Goal: Check status

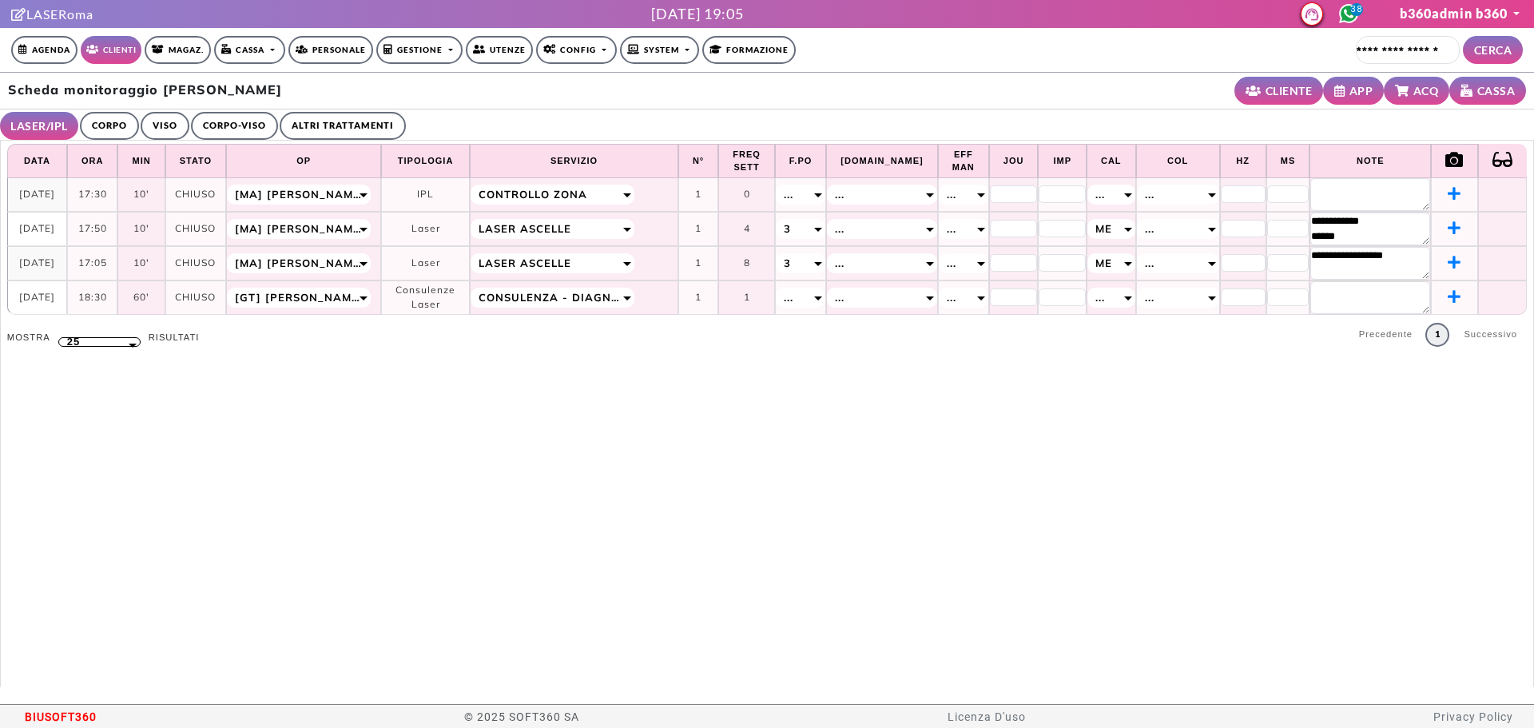
select select "**"
drag, startPoint x: 0, startPoint y: 0, endPoint x: 105, endPoint y: 129, distance: 165.9
click at [103, 129] on link "CORPO" at bounding box center [109, 126] width 59 height 28
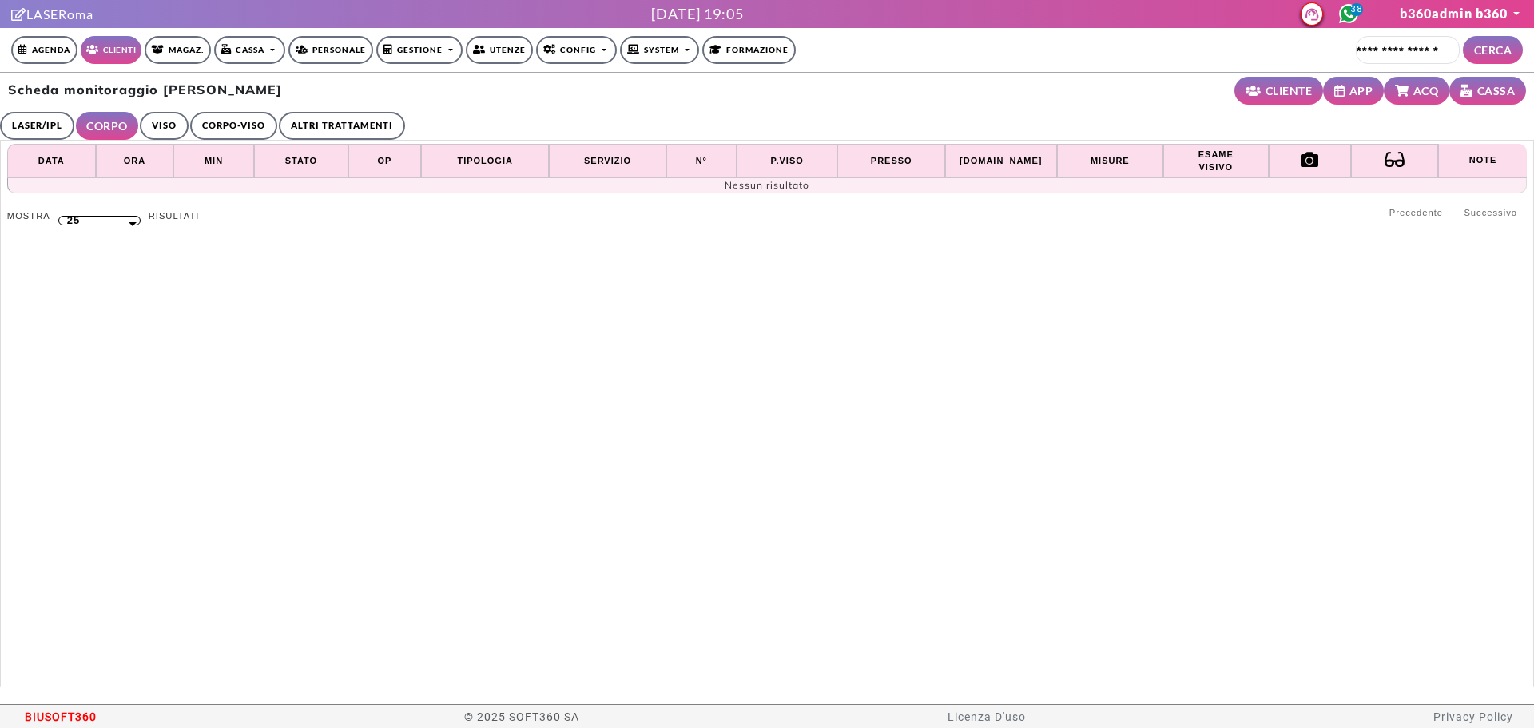
click at [169, 121] on link "VISO" at bounding box center [164, 126] width 49 height 28
click at [207, 121] on link "CORPO-VISO" at bounding box center [231, 126] width 87 height 28
click at [293, 121] on link "ALTRI TRATTAMENTI" at bounding box center [346, 126] width 126 height 28
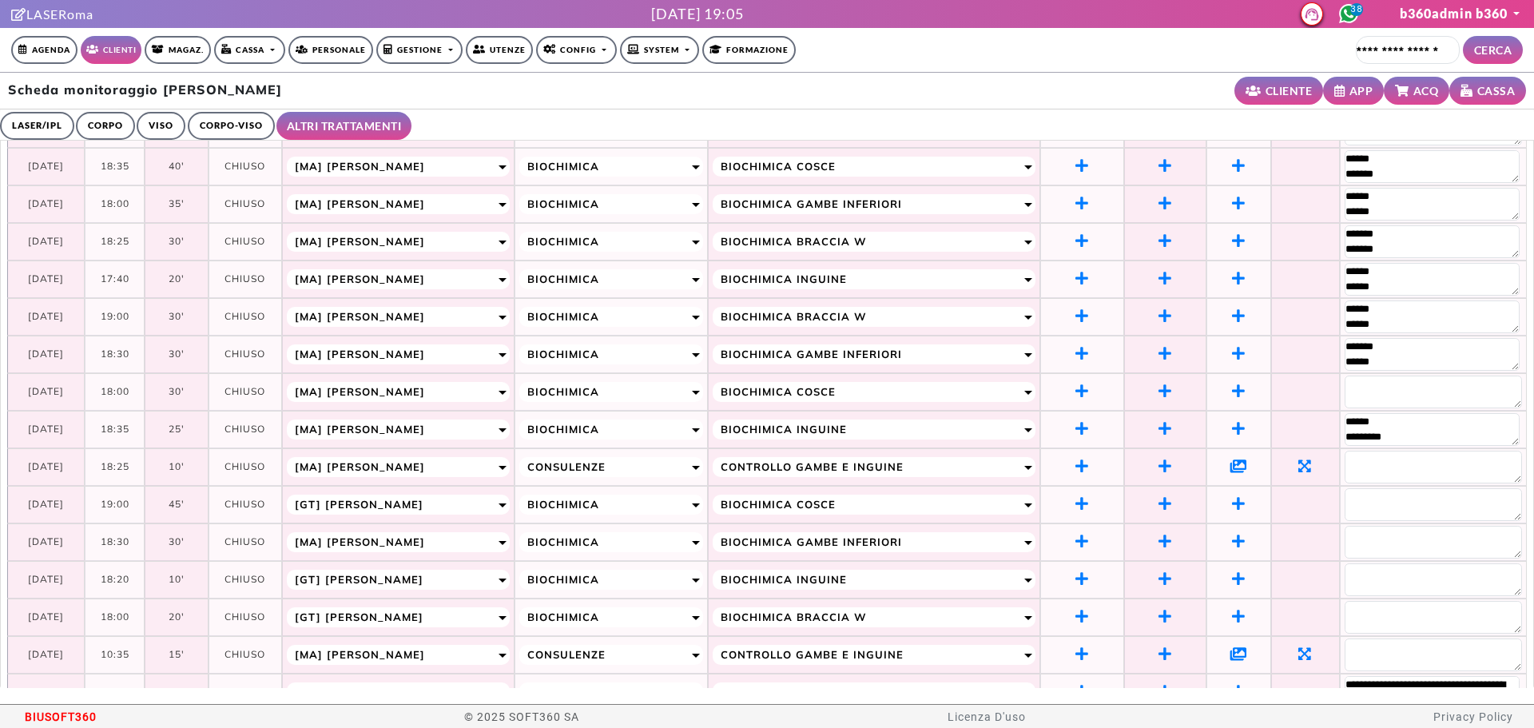
scroll to position [213, 0]
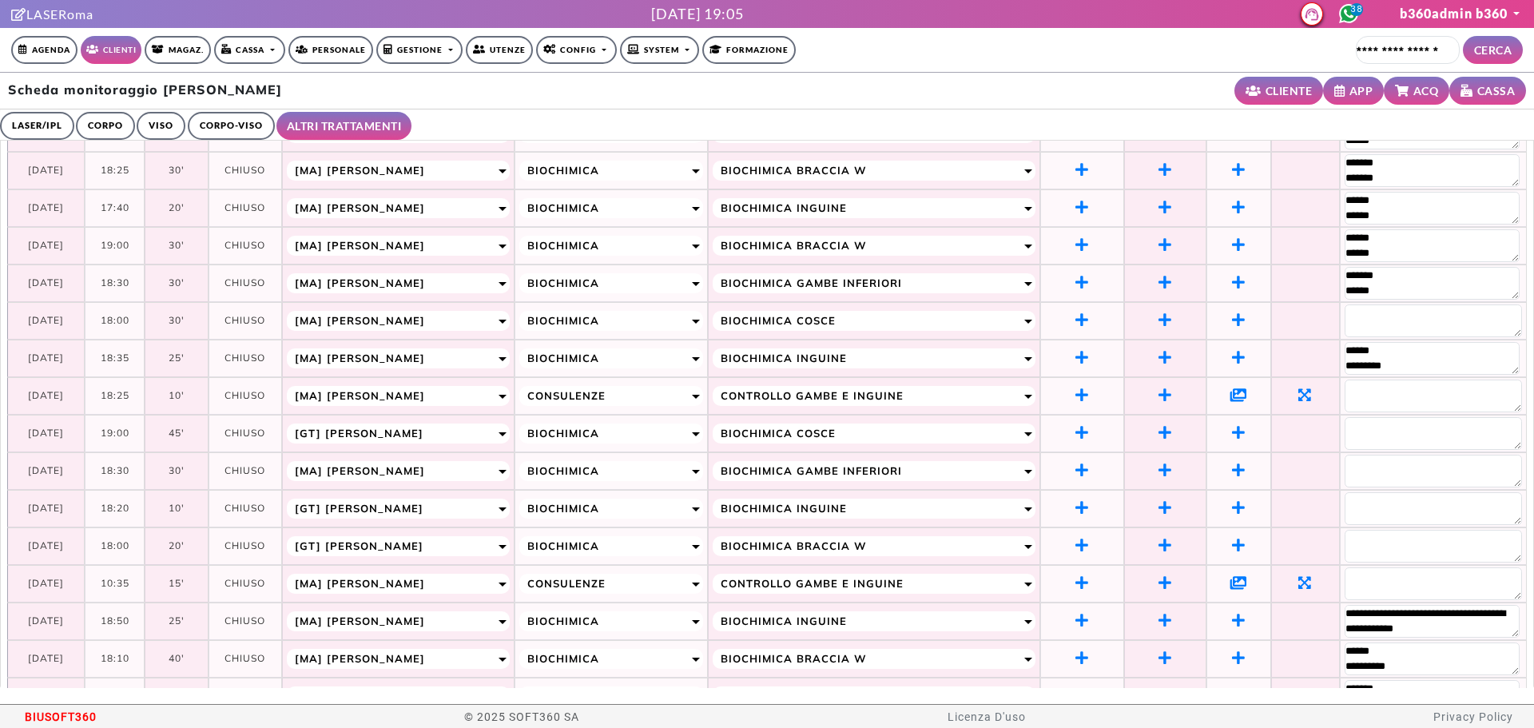
click at [1231, 390] on icon at bounding box center [1239, 395] width 17 height 14
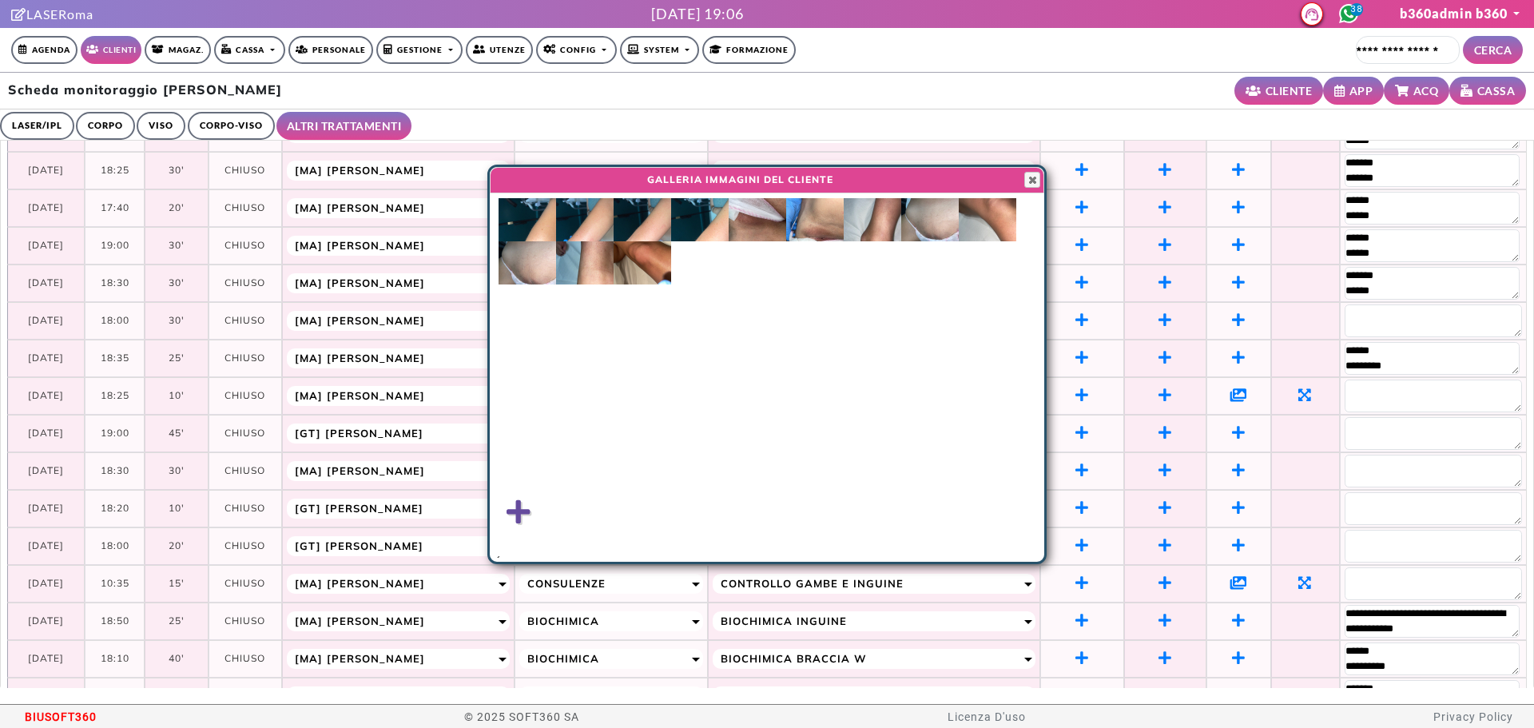
click at [547, 280] on img at bounding box center [528, 262] width 58 height 43
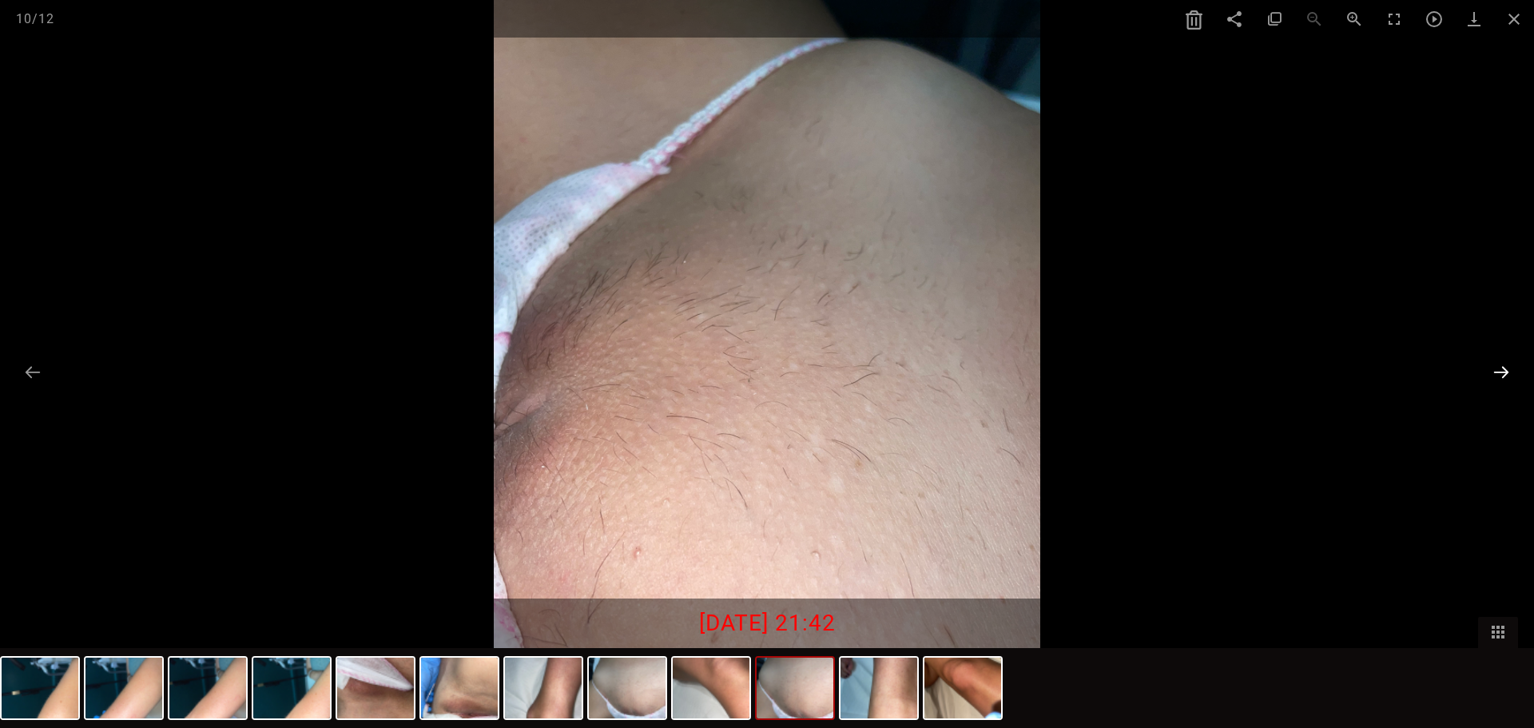
click at [1499, 367] on button at bounding box center [1502, 371] width 34 height 31
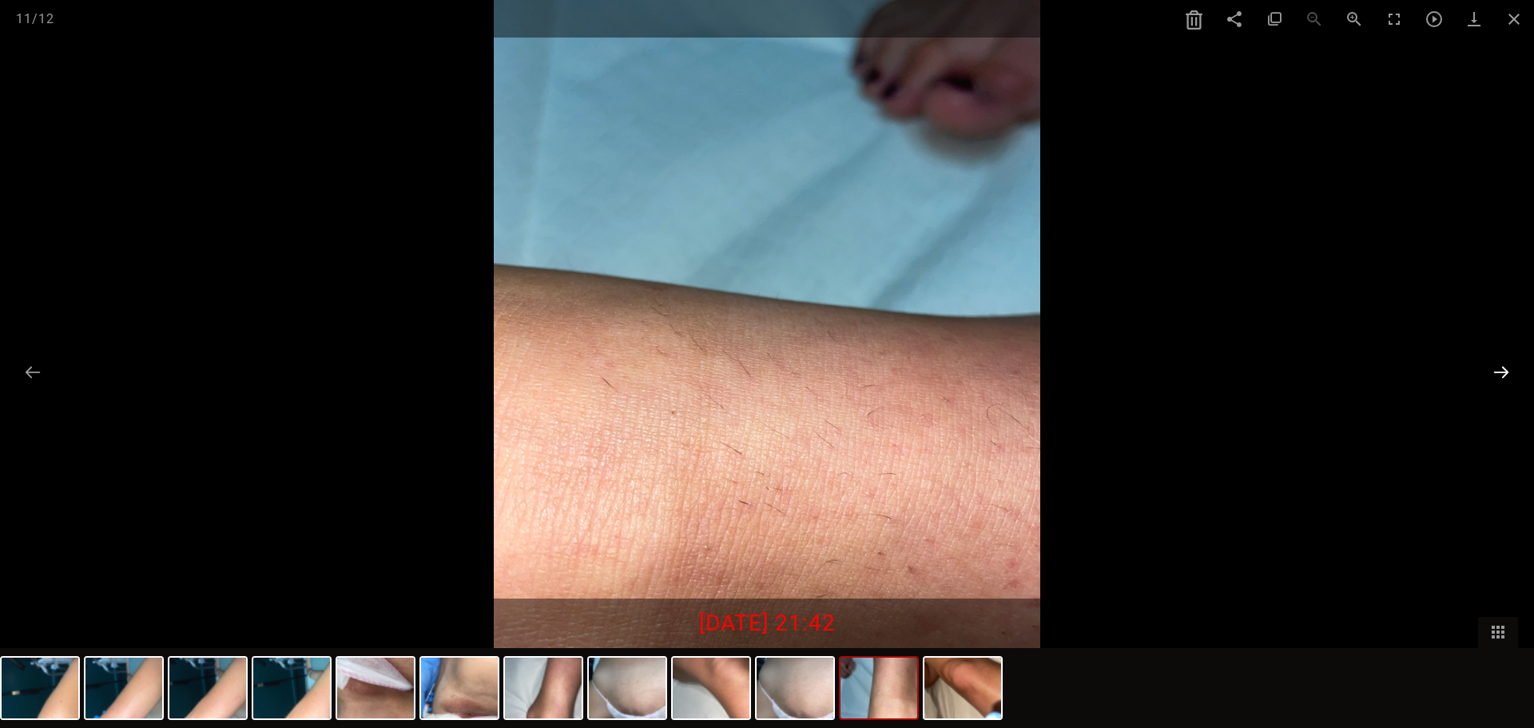
click at [1498, 366] on button at bounding box center [1502, 371] width 34 height 31
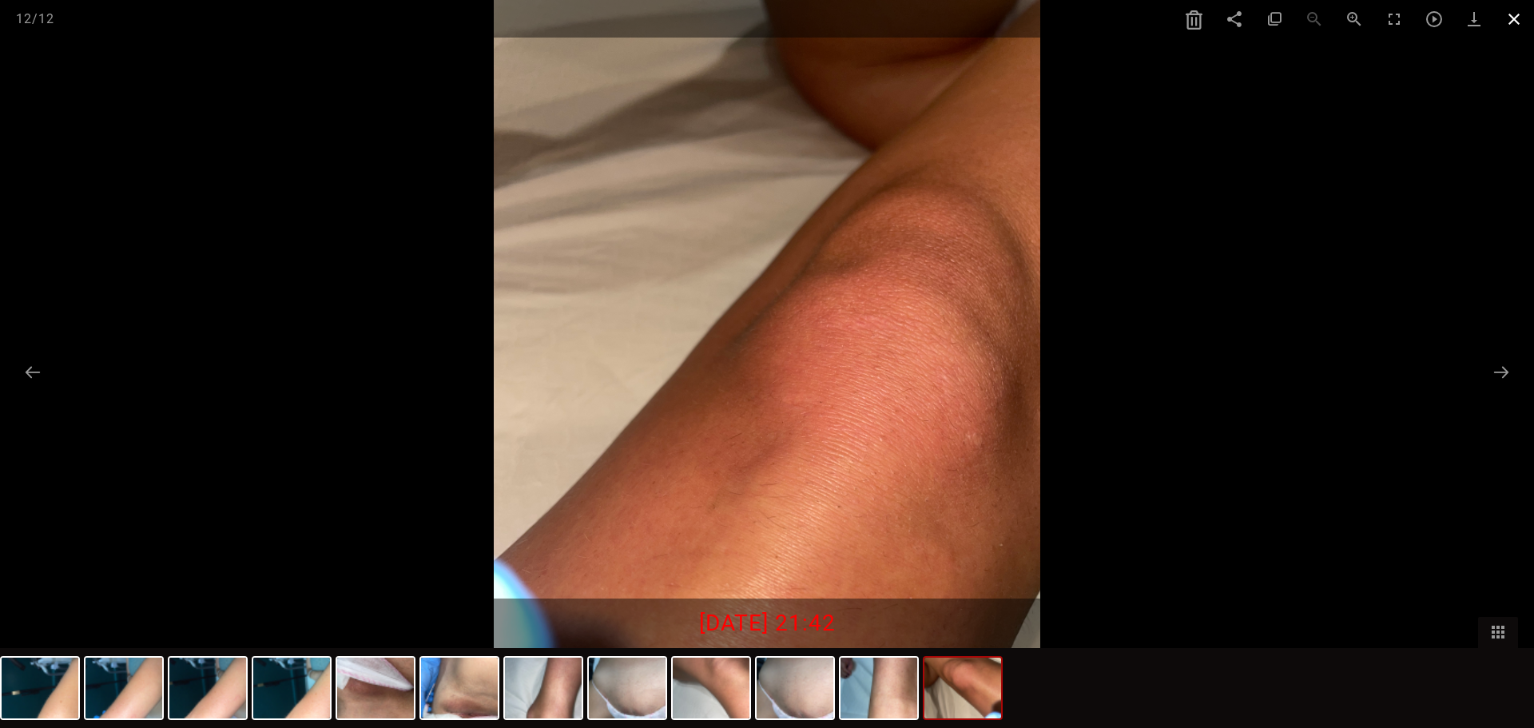
click at [1512, 20] on span at bounding box center [1514, 19] width 40 height 38
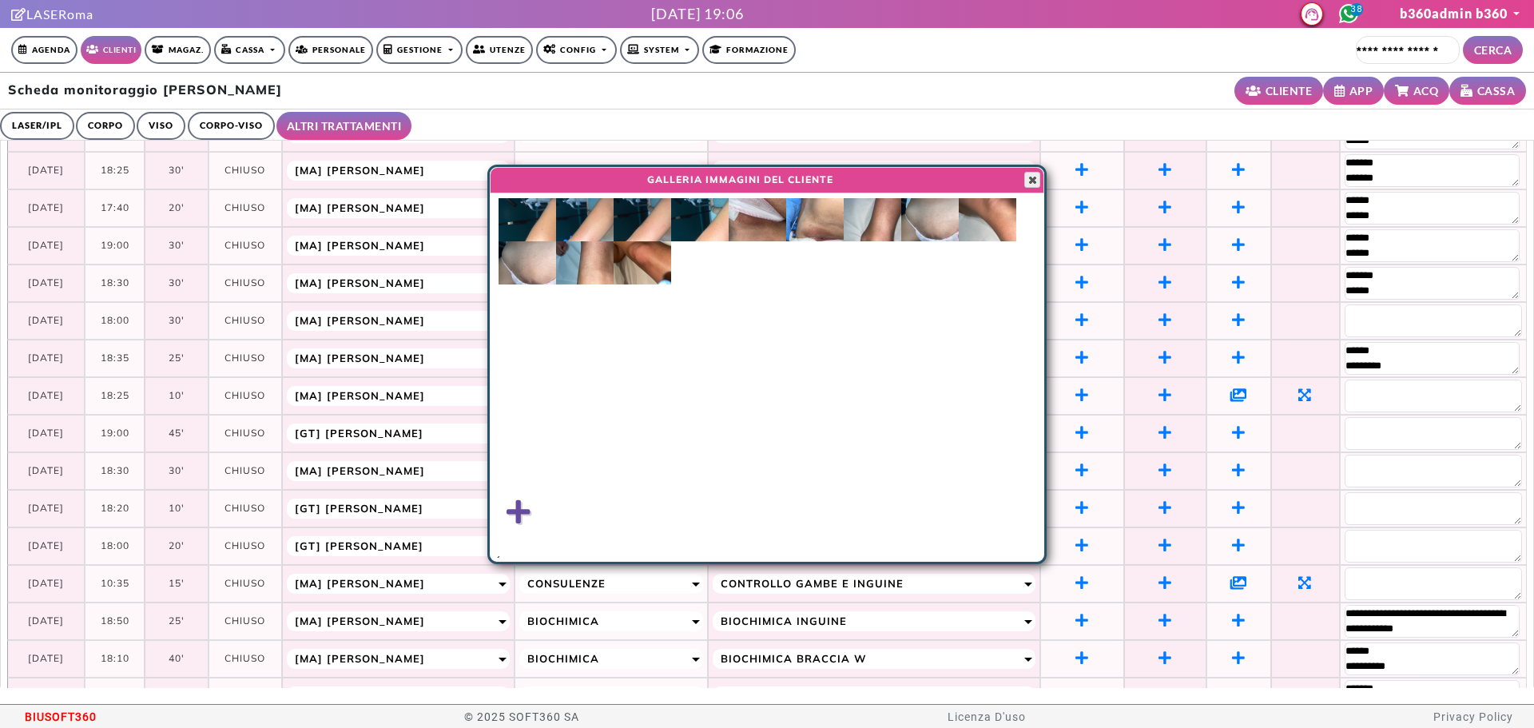
click at [1034, 181] on span "button" at bounding box center [1032, 179] width 13 height 13
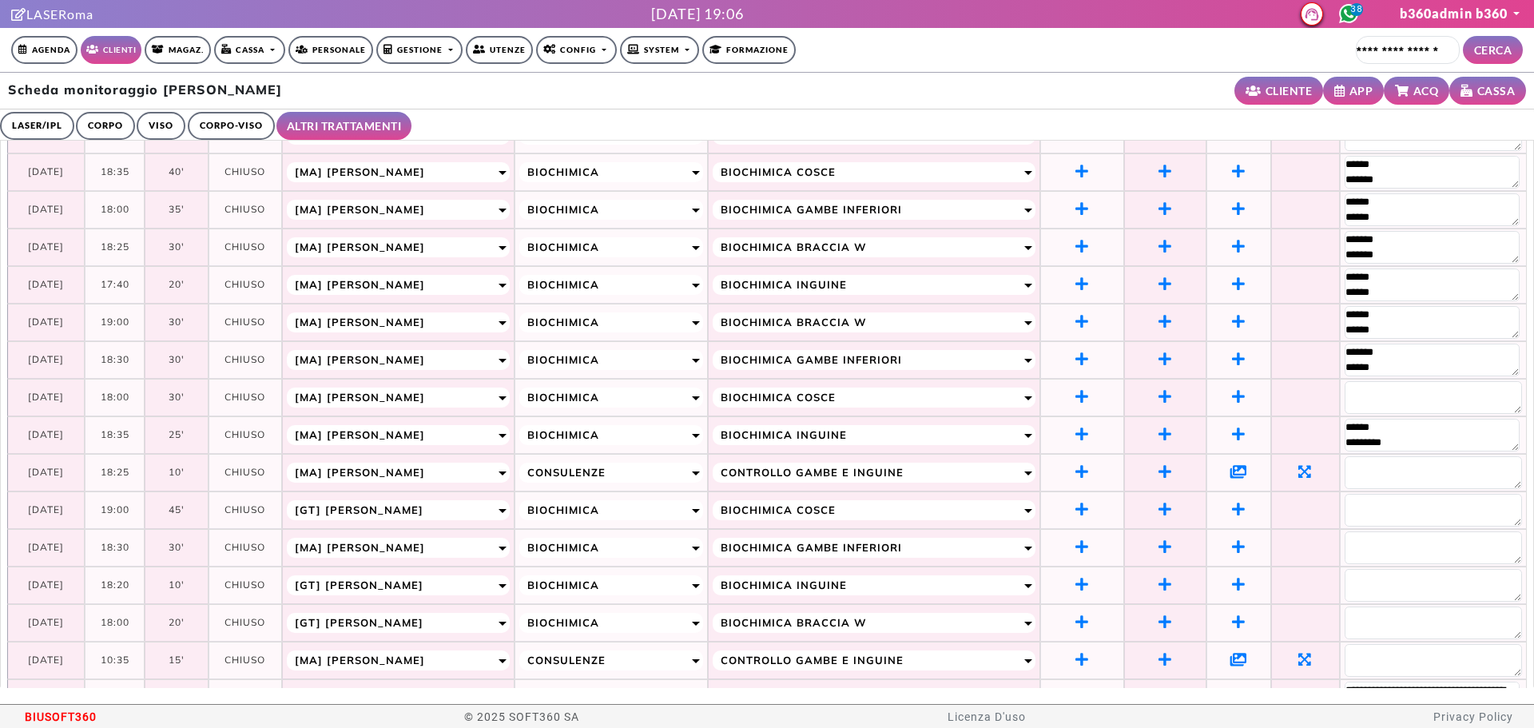
scroll to position [213, 0]
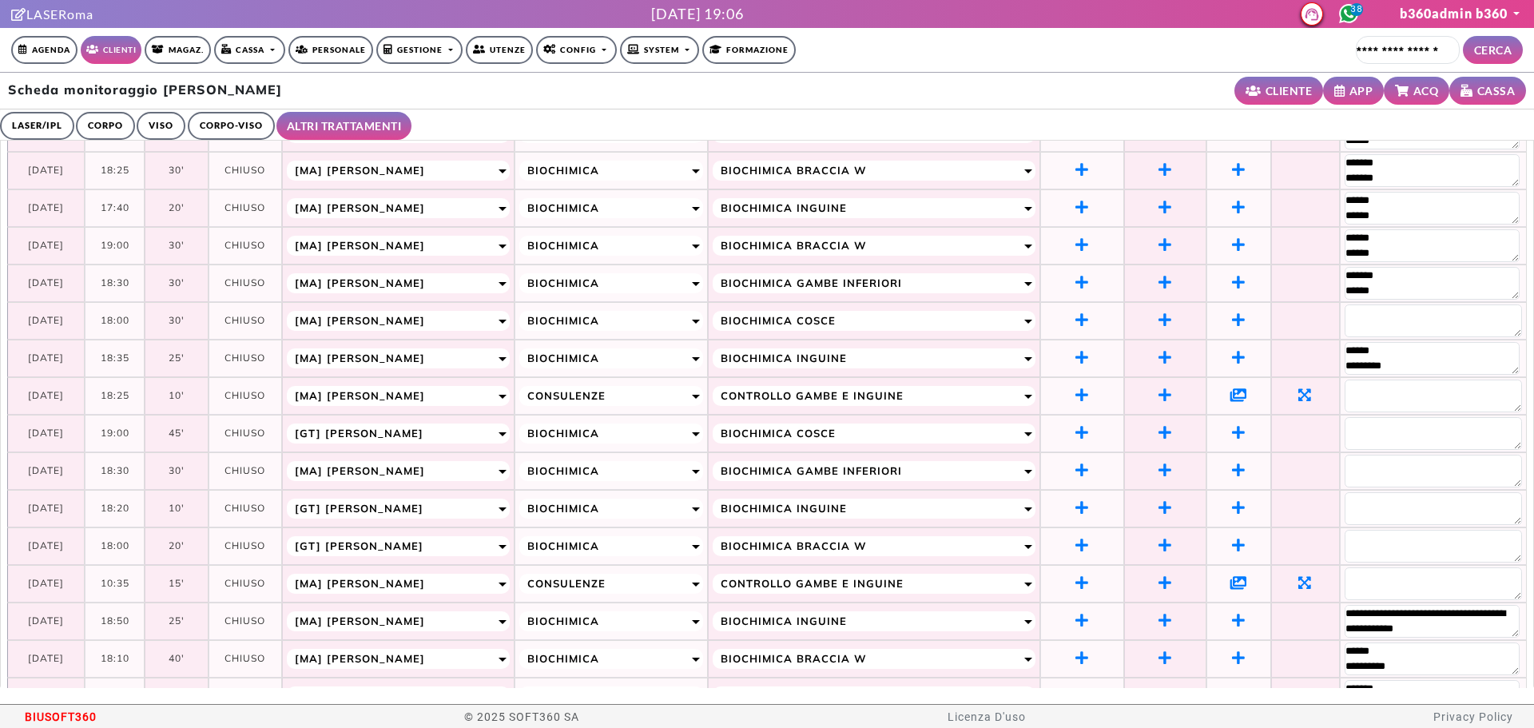
click at [1231, 389] on icon at bounding box center [1239, 395] width 17 height 14
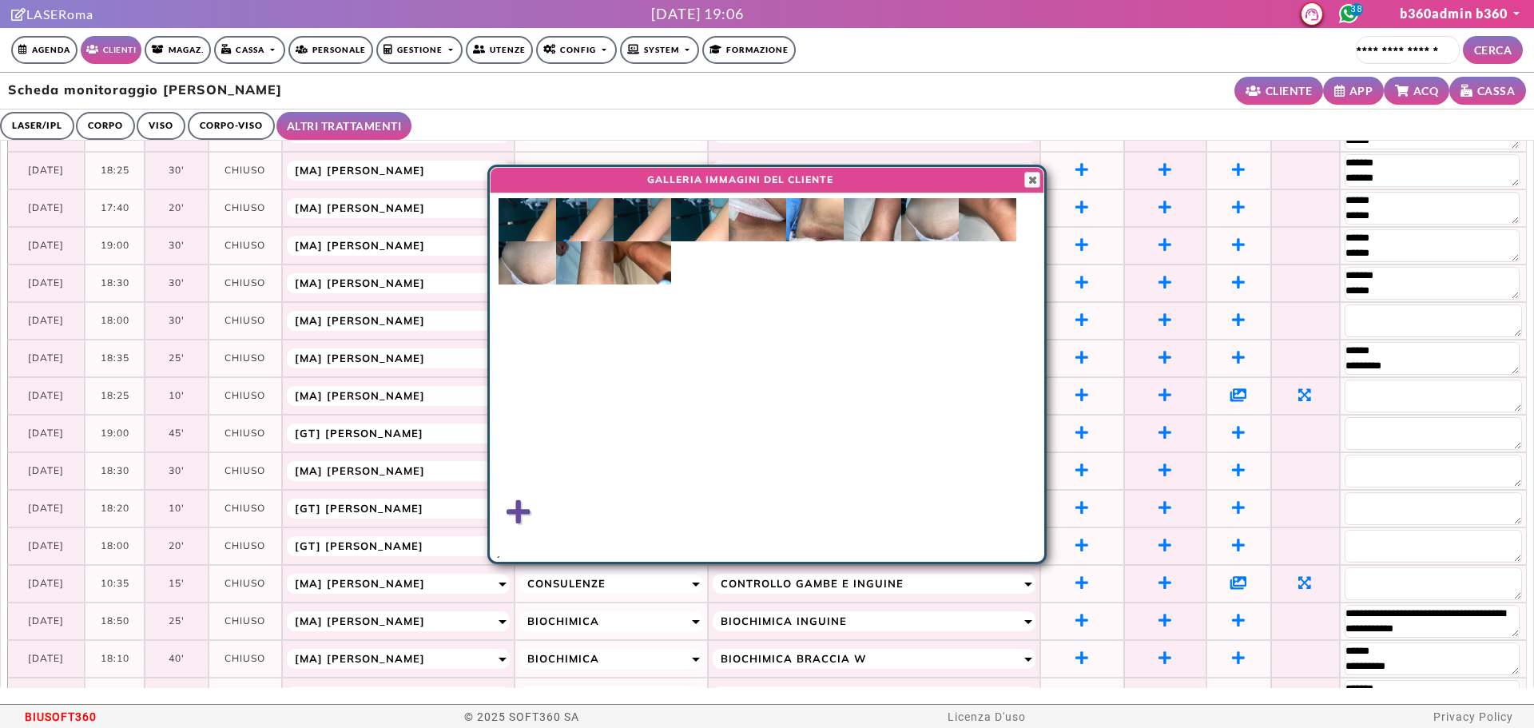
click at [652, 264] on img at bounding box center [643, 262] width 58 height 43
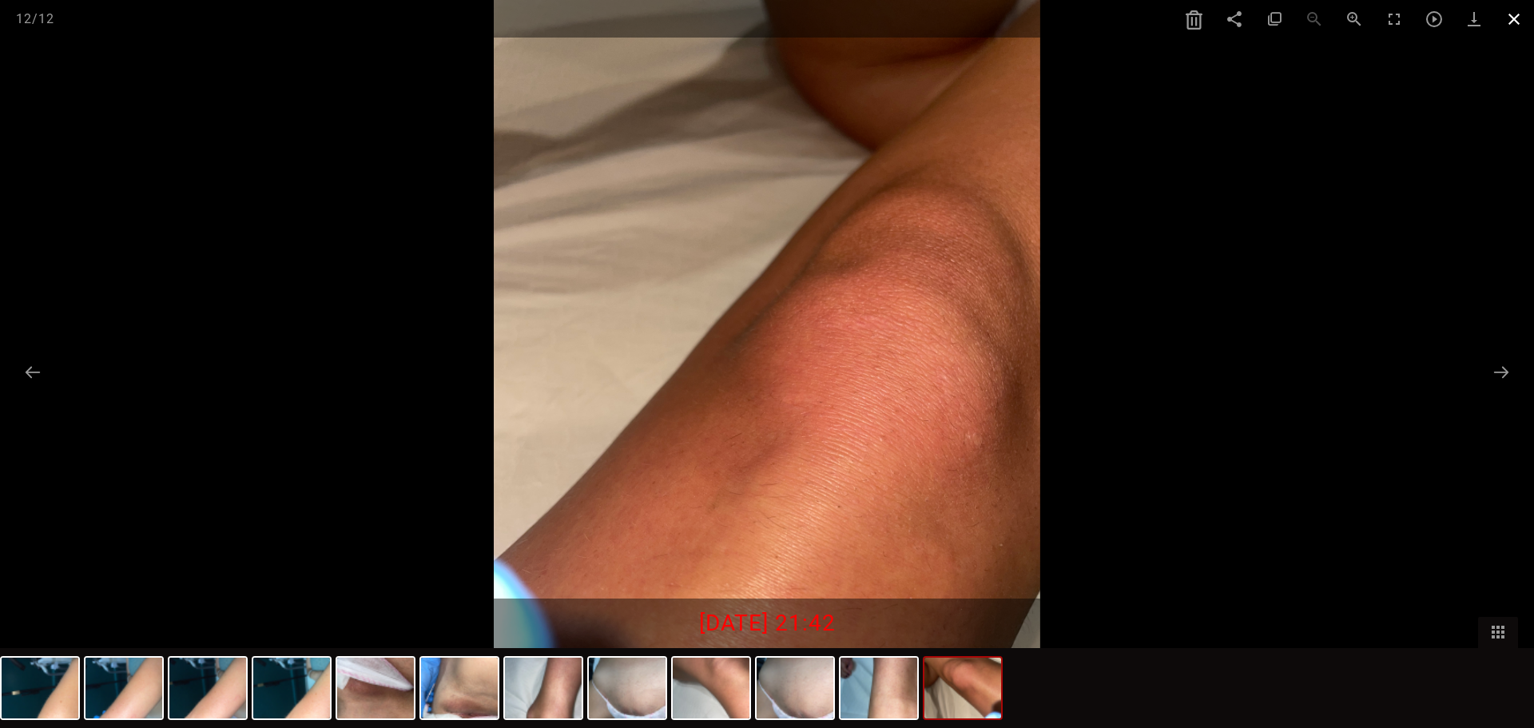
click at [1515, 14] on span at bounding box center [1514, 19] width 40 height 38
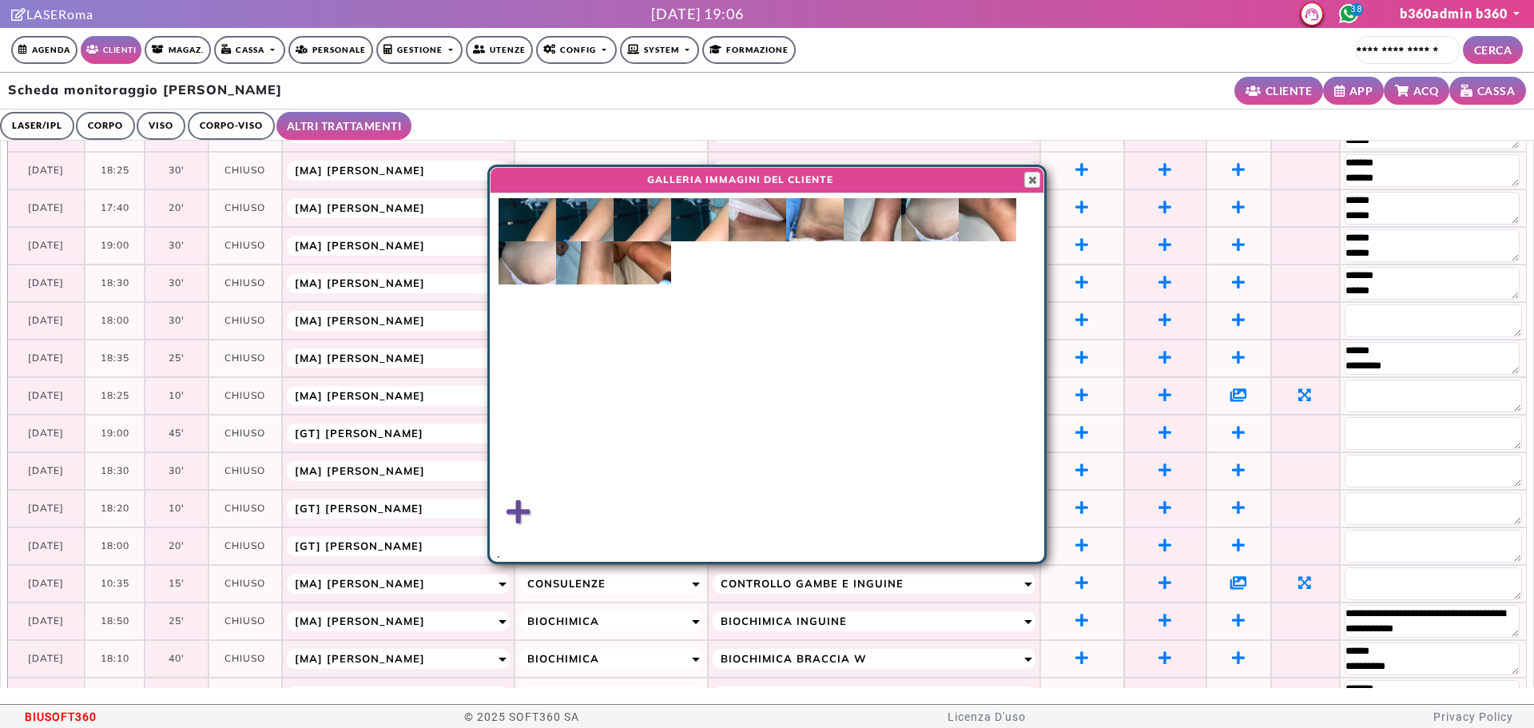
click at [1231, 581] on icon at bounding box center [1239, 582] width 17 height 14
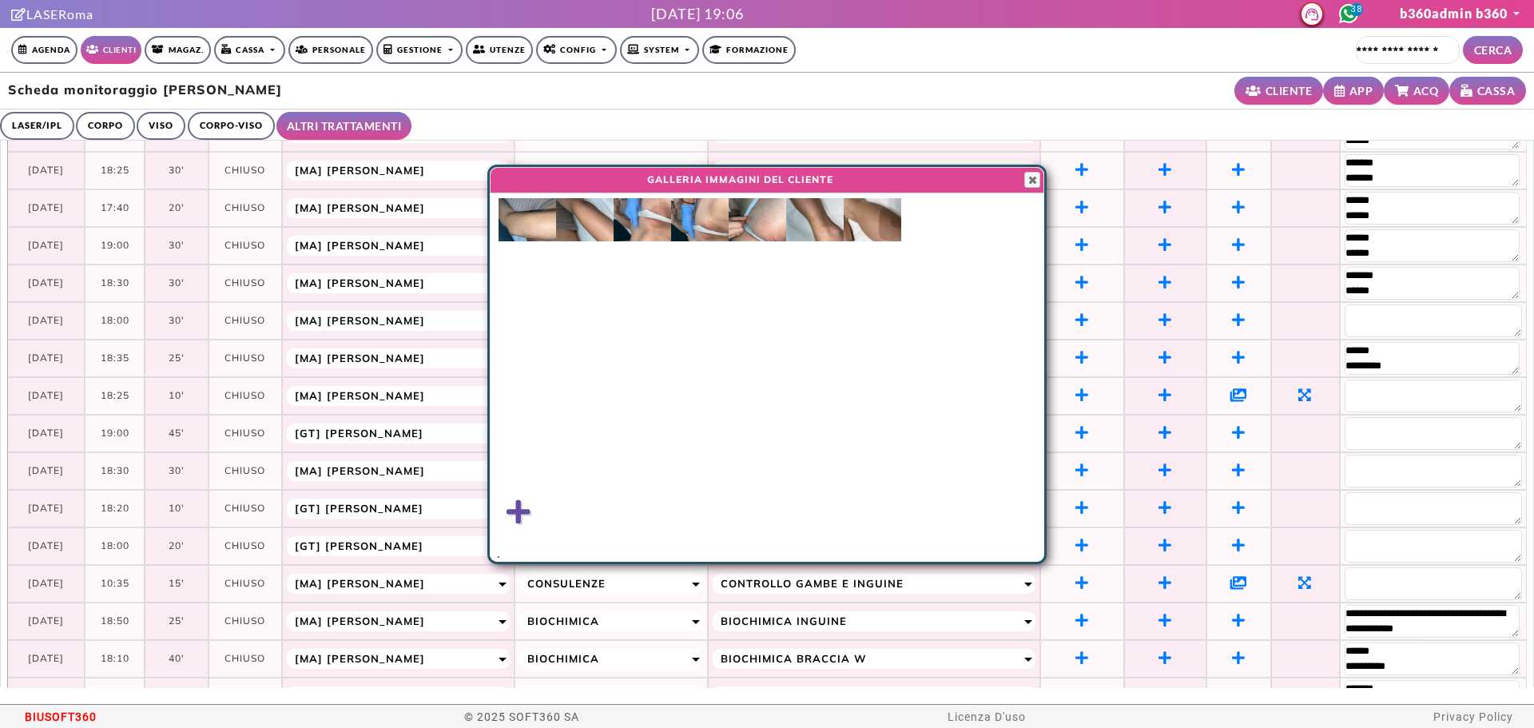
click at [688, 220] on img at bounding box center [700, 219] width 58 height 43
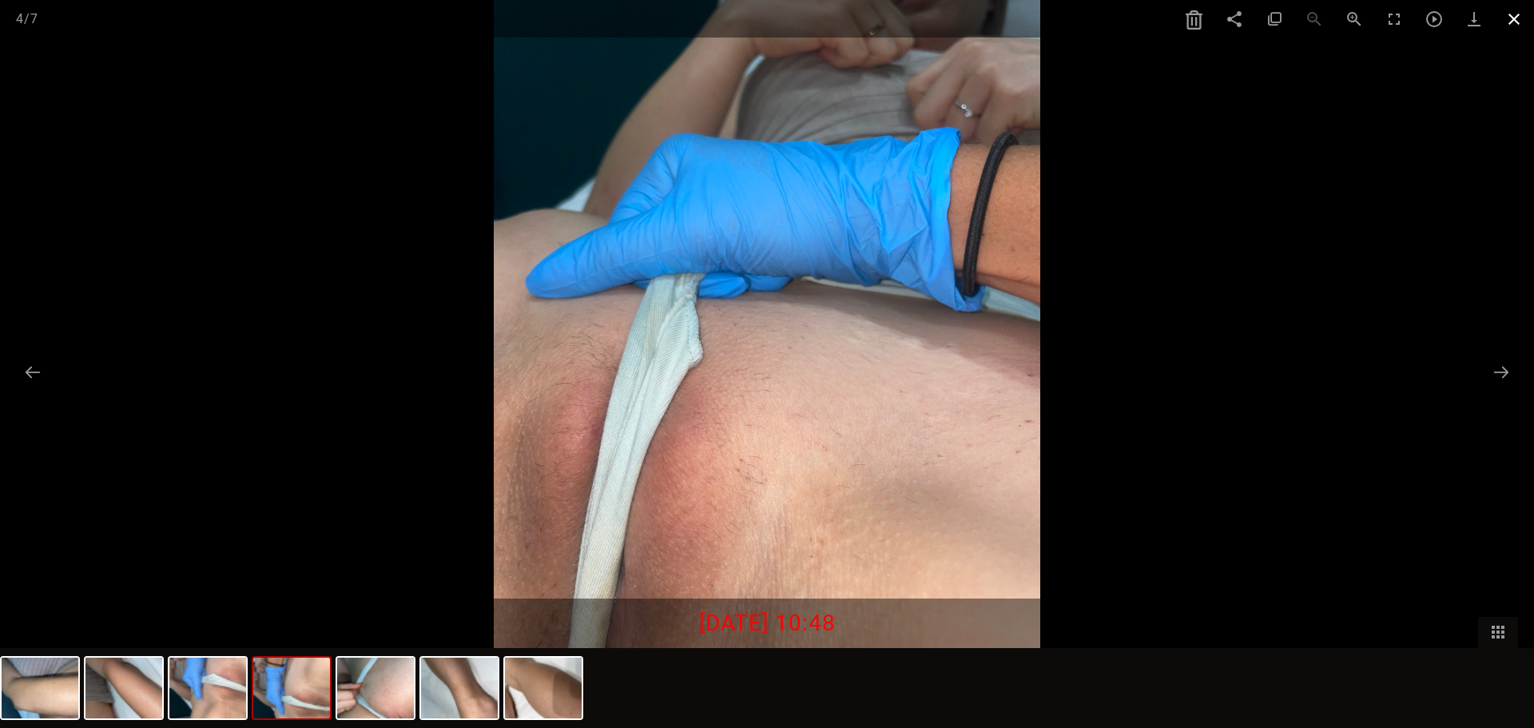
click at [1514, 18] on span at bounding box center [1514, 19] width 40 height 38
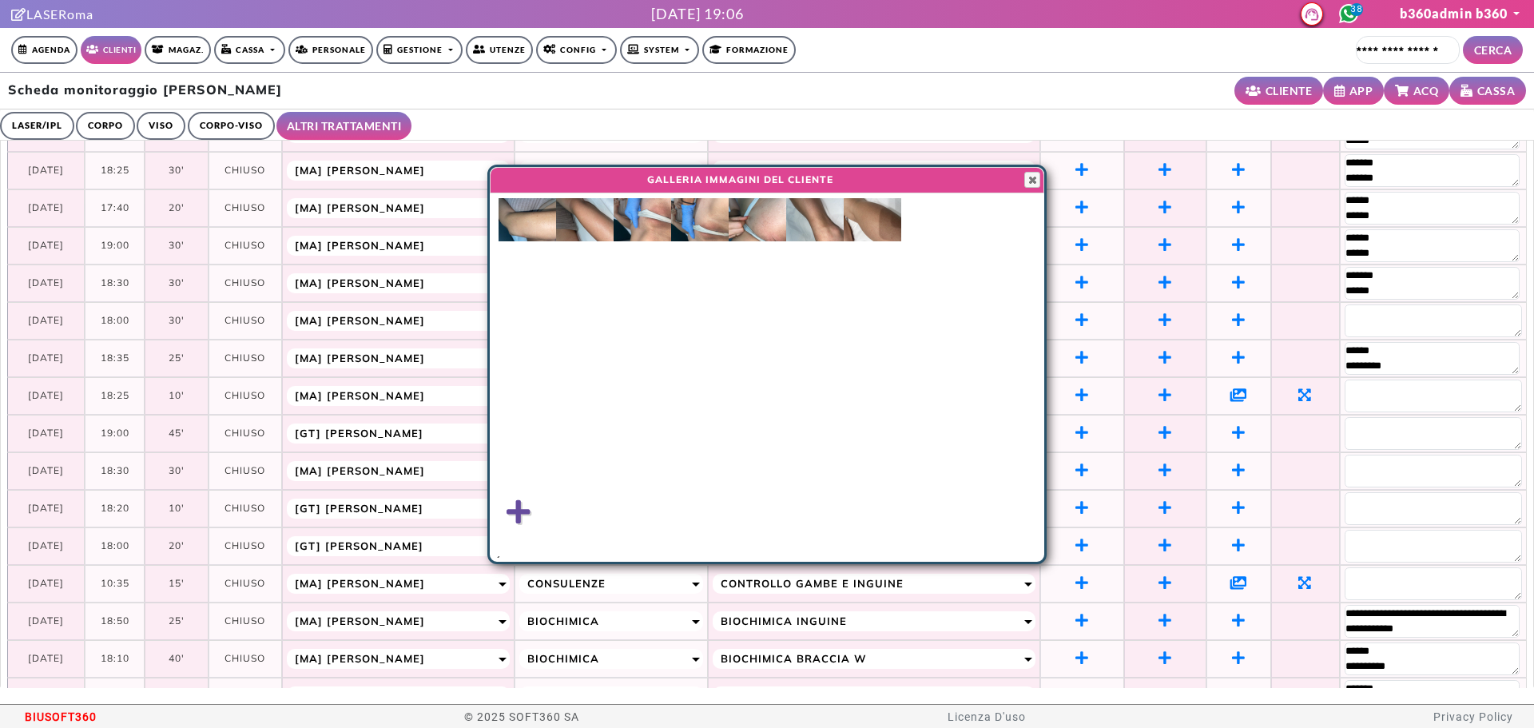
click at [46, 41] on link "Agenda" at bounding box center [44, 50] width 66 height 28
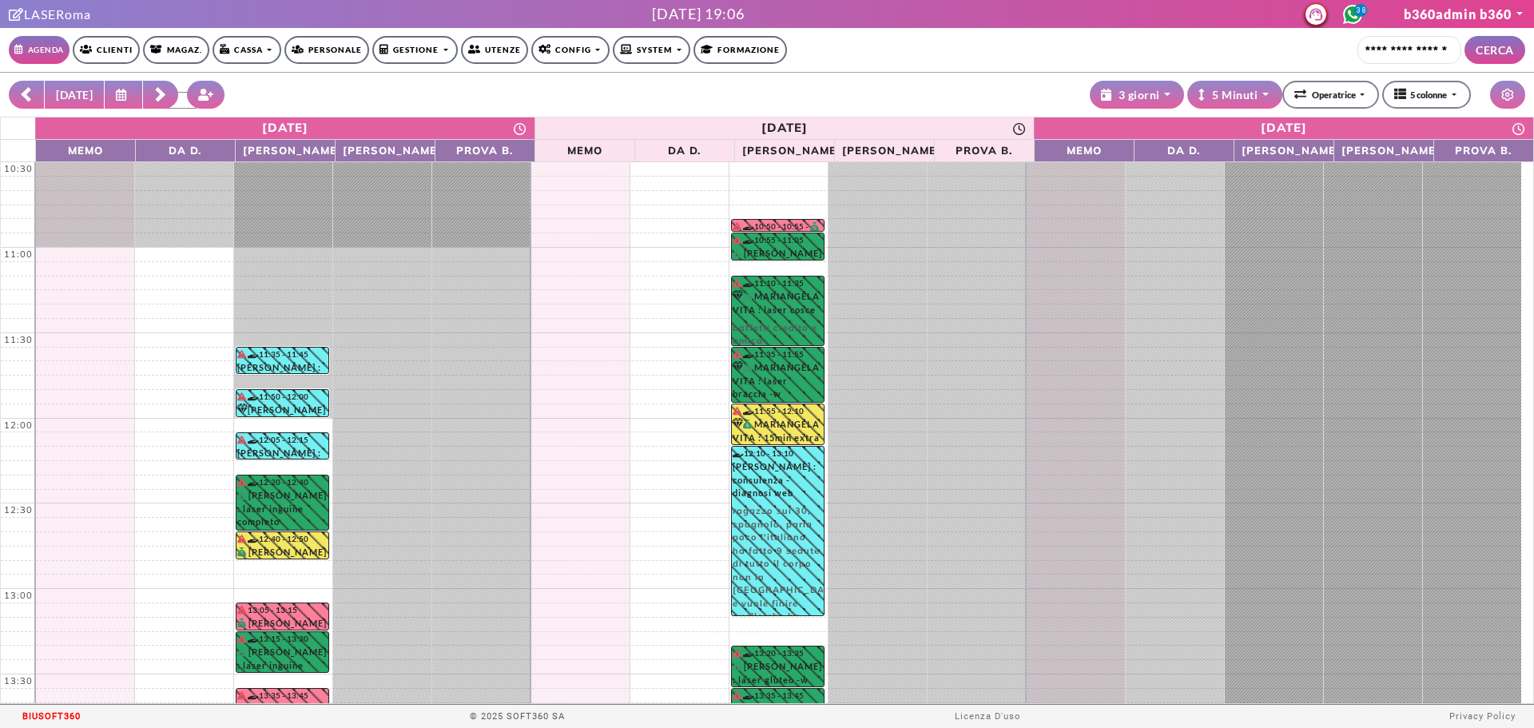
select select "**********"
select select "*"
